Goal: Task Accomplishment & Management: Use online tool/utility

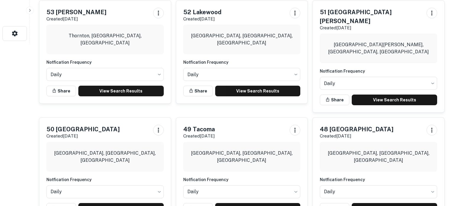
scroll to position [163, 0]
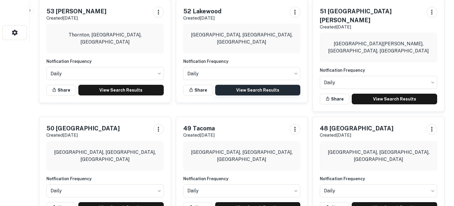
click at [267, 89] on link "View Search Results" at bounding box center [258, 90] width 86 height 11
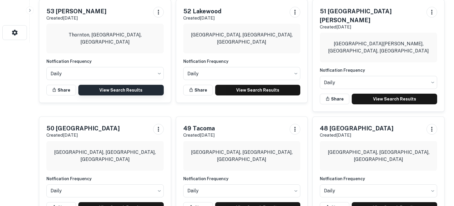
click at [119, 89] on link "View Search Results" at bounding box center [121, 90] width 86 height 11
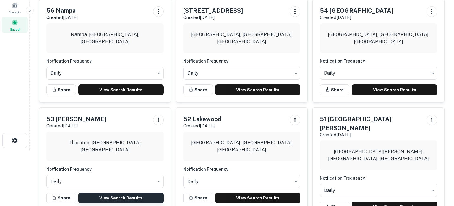
scroll to position [55, 0]
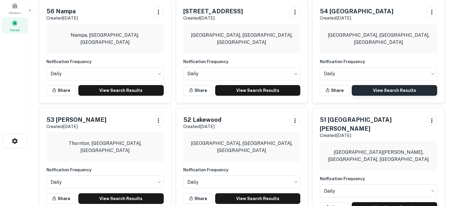
click at [375, 88] on link "View Search Results" at bounding box center [395, 90] width 86 height 11
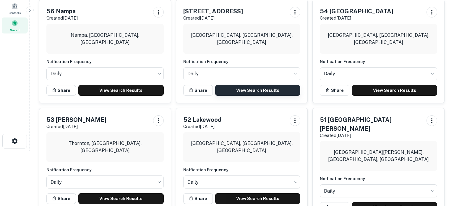
click at [241, 92] on link "View Search Results" at bounding box center [258, 90] width 86 height 11
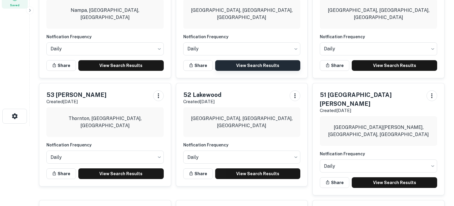
scroll to position [80, 0]
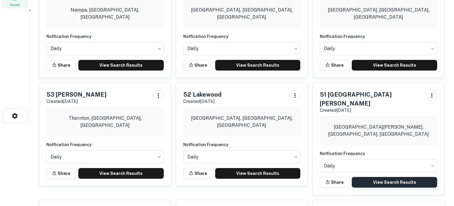
click at [396, 177] on link "View Search Results" at bounding box center [395, 182] width 86 height 11
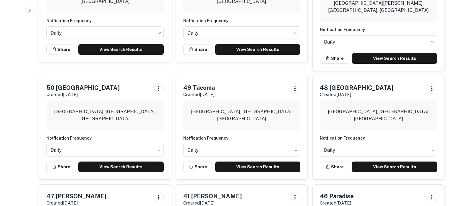
scroll to position [204, 0]
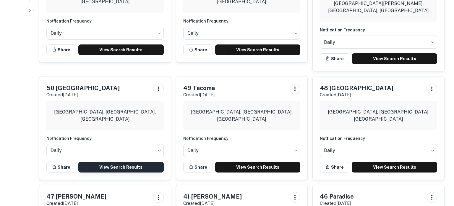
click at [123, 162] on link "View Search Results" at bounding box center [121, 167] width 86 height 11
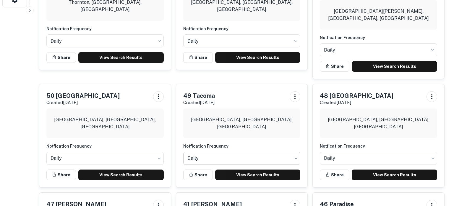
scroll to position [194, 0]
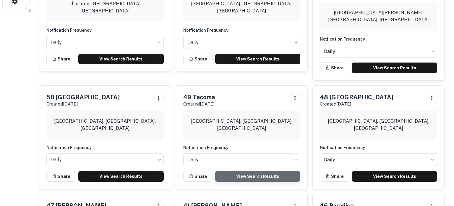
click at [242, 171] on link "View Search Results" at bounding box center [258, 176] width 86 height 11
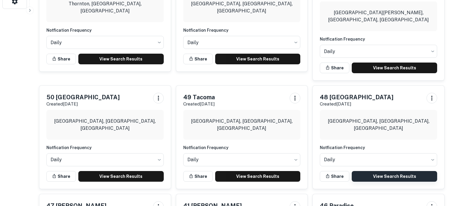
click at [375, 171] on link "View Search Results" at bounding box center [395, 176] width 86 height 11
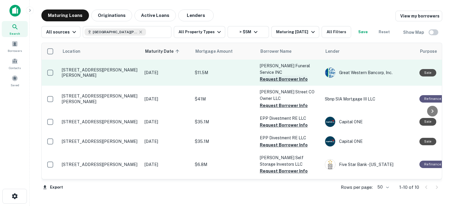
click at [292, 75] on button "Request Borrower Info" at bounding box center [284, 78] width 48 height 7
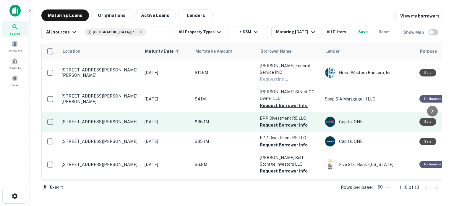
drag, startPoint x: 284, startPoint y: 100, endPoint x: 277, endPoint y: 115, distance: 16.6
click at [284, 102] on button "Request Borrower Info" at bounding box center [284, 105] width 48 height 7
click at [274, 121] on button "Request Borrower Info" at bounding box center [284, 124] width 48 height 7
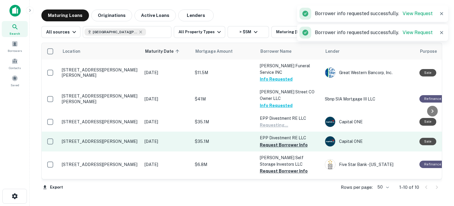
click at [278, 141] on button "Request Borrower Info" at bounding box center [284, 144] width 48 height 7
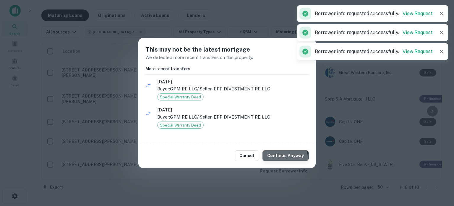
drag, startPoint x: 278, startPoint y: 136, endPoint x: 280, endPoint y: 160, distance: 23.4
click at [280, 160] on button "Continue Anyway" at bounding box center [286, 155] width 46 height 11
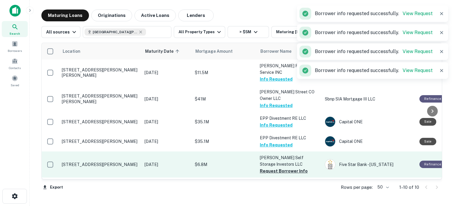
click at [280, 167] on button "Request Borrower Info" at bounding box center [284, 170] width 48 height 7
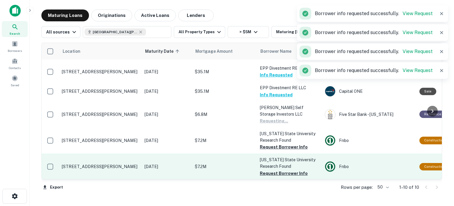
scroll to position [65, 0]
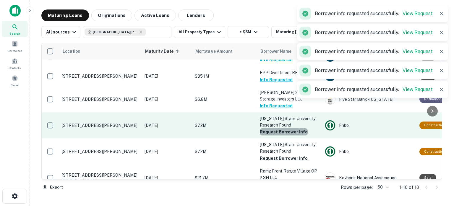
click at [286, 128] on button "Request Borrower Info" at bounding box center [284, 131] width 48 height 7
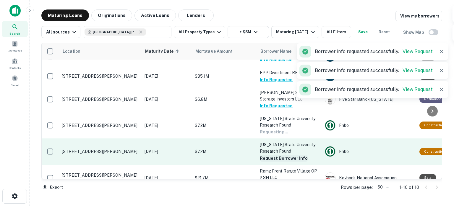
click at [282, 154] on button "Request Borrower Info" at bounding box center [284, 157] width 48 height 7
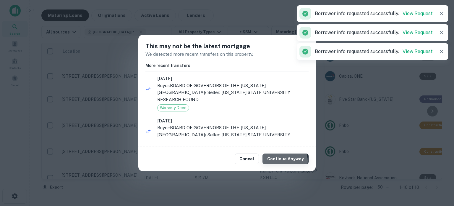
click at [285, 160] on button "Continue Anyway" at bounding box center [286, 158] width 46 height 11
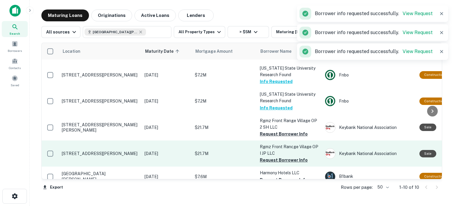
scroll to position [116, 0]
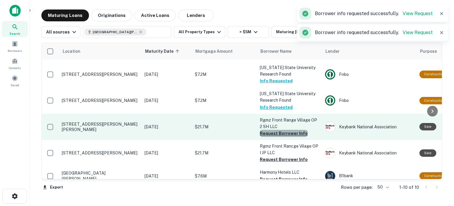
click at [291, 130] on button "Request Borrower Info" at bounding box center [284, 133] width 48 height 7
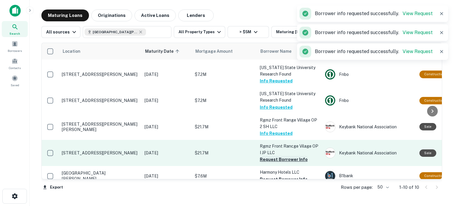
click at [295, 156] on button "Request Borrower Info" at bounding box center [284, 159] width 48 height 7
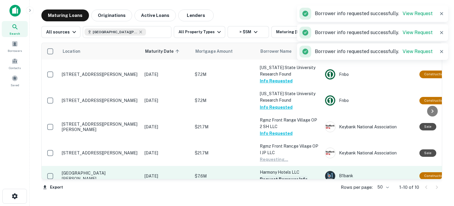
click at [296, 175] on button "Request Borrower Info" at bounding box center [284, 178] width 48 height 7
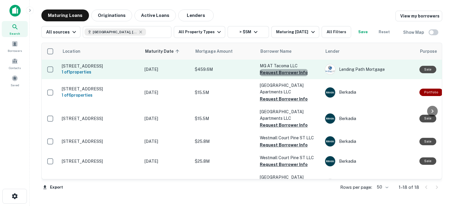
click at [284, 74] on button "Request Borrower Info" at bounding box center [284, 72] width 48 height 7
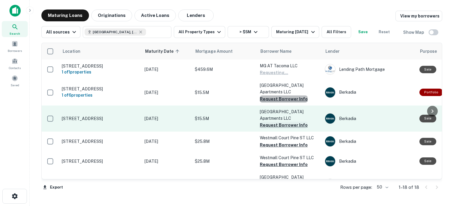
drag, startPoint x: 284, startPoint y: 93, endPoint x: 287, endPoint y: 113, distance: 20.6
click at [284, 95] on button "Request Borrower Info" at bounding box center [284, 98] width 48 height 7
click at [287, 121] on button "Request Borrower Info" at bounding box center [284, 124] width 48 height 7
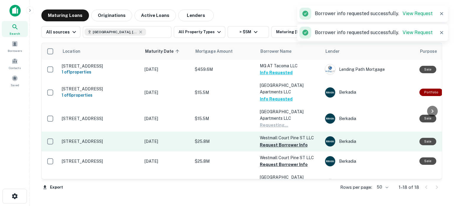
click at [284, 141] on button "Request Borrower Info" at bounding box center [284, 144] width 48 height 7
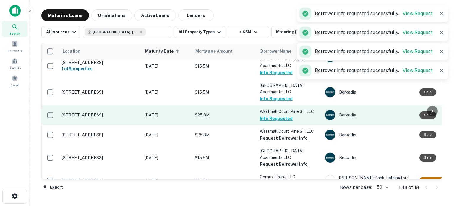
scroll to position [28, 0]
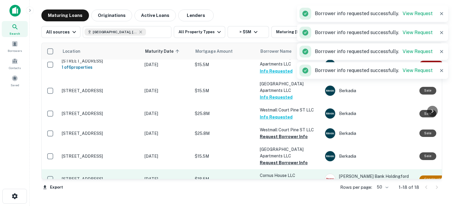
click at [288, 133] on button "Request Borrower Info" at bounding box center [284, 136] width 48 height 7
click at [284, 159] on button "Request Borrower Info" at bounding box center [284, 162] width 48 height 7
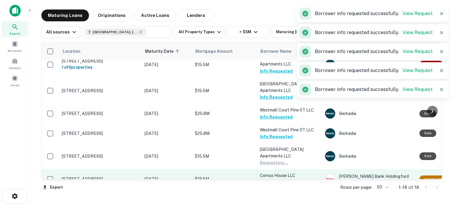
click at [283, 179] on button "Request Borrower Info" at bounding box center [284, 182] width 48 height 7
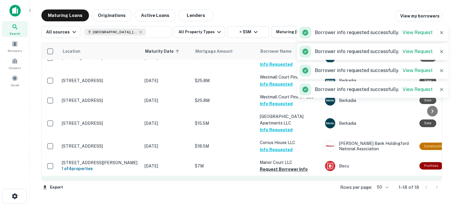
scroll to position [88, 0]
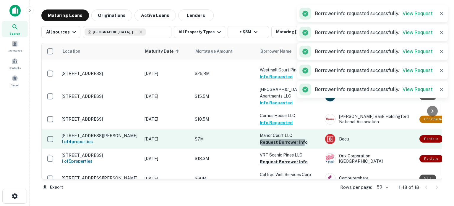
click at [277, 138] on button "Request Borrower Info" at bounding box center [284, 141] width 48 height 7
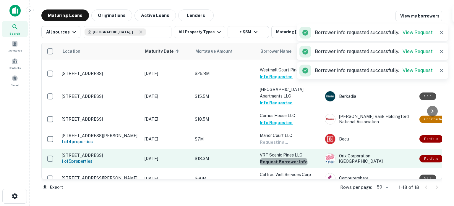
click at [283, 158] on button "Request Borrower Info" at bounding box center [284, 161] width 48 height 7
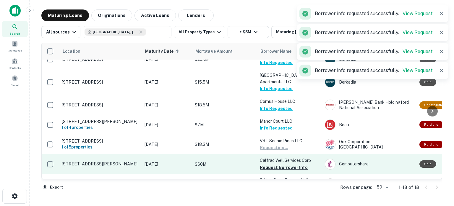
scroll to position [112, 0]
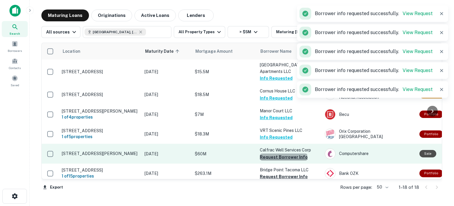
click at [283, 153] on button "Request Borrower Info" at bounding box center [284, 156] width 48 height 7
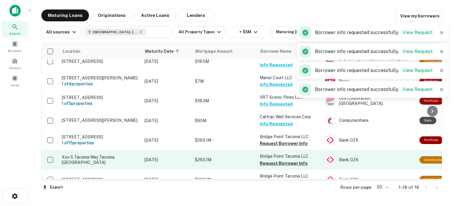
scroll to position [154, 0]
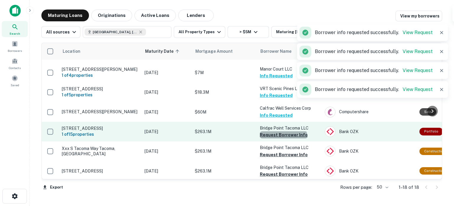
click at [283, 131] on button "Request Borrower Info" at bounding box center [284, 134] width 48 height 7
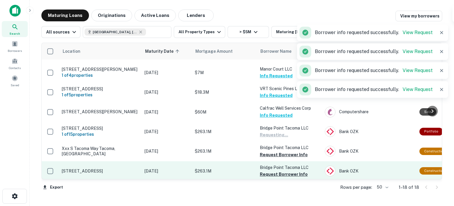
click at [283, 151] on button "Request Borrower Info" at bounding box center [284, 154] width 48 height 7
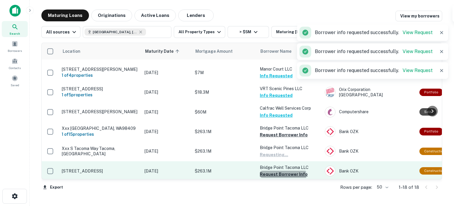
click at [283, 170] on button "Request Borrower Info" at bounding box center [284, 173] width 48 height 7
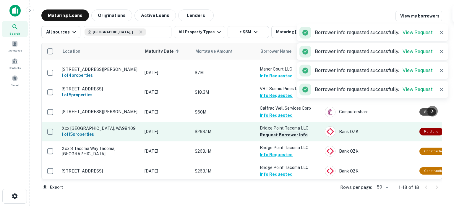
click at [279, 131] on button "Request Borrower Info" at bounding box center [284, 134] width 48 height 7
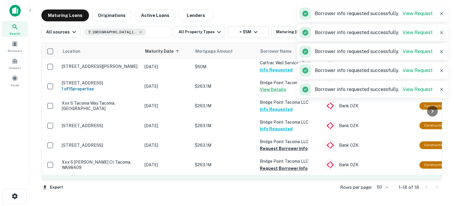
scroll to position [223, 0]
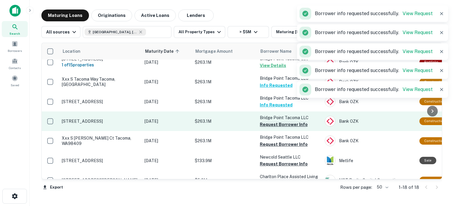
click at [280, 121] on button "Request Borrower Info" at bounding box center [284, 124] width 48 height 7
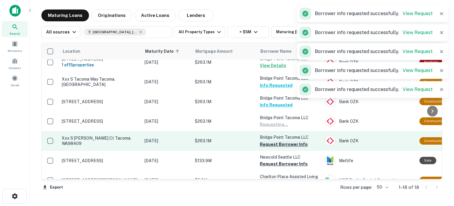
click at [280, 141] on button "Request Borrower Info" at bounding box center [284, 144] width 48 height 7
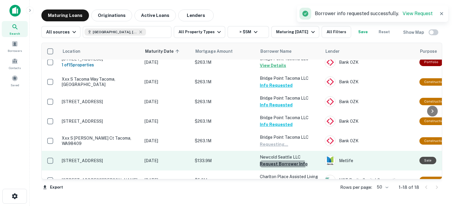
click at [280, 160] on button "Request Borrower Info" at bounding box center [284, 163] width 48 height 7
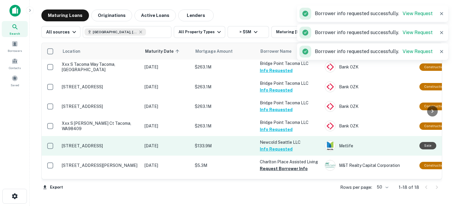
scroll to position [241, 0]
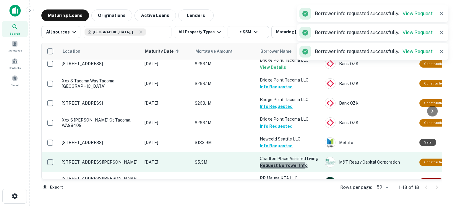
click at [276, 162] on button "Request Borrower Info" at bounding box center [284, 165] width 48 height 7
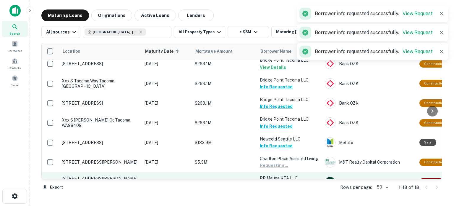
click at [281, 181] on button "Request Borrower Info" at bounding box center [284, 184] width 48 height 7
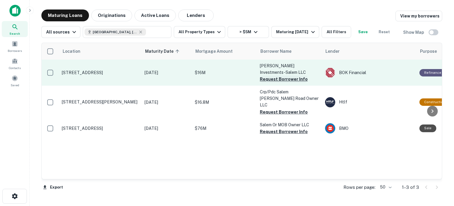
click at [285, 75] on button "Request Borrower Info" at bounding box center [284, 78] width 48 height 7
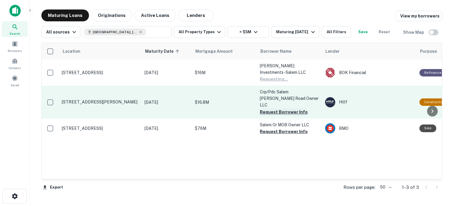
click at [282, 108] on button "Request Borrower Info" at bounding box center [284, 111] width 48 height 7
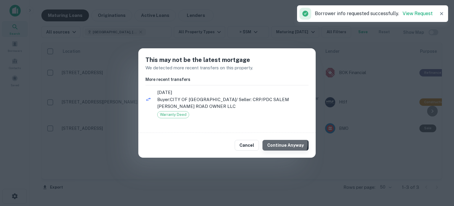
click at [284, 143] on button "Continue Anyway" at bounding box center [286, 145] width 46 height 11
